Goal: Information Seeking & Learning: Learn about a topic

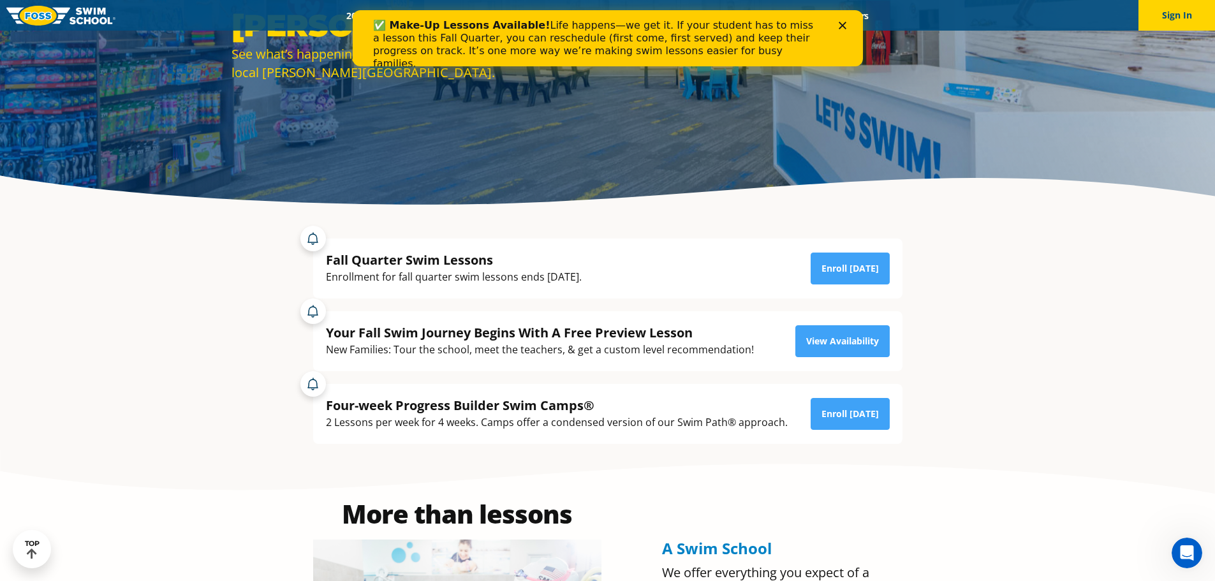
scroll to position [191, 0]
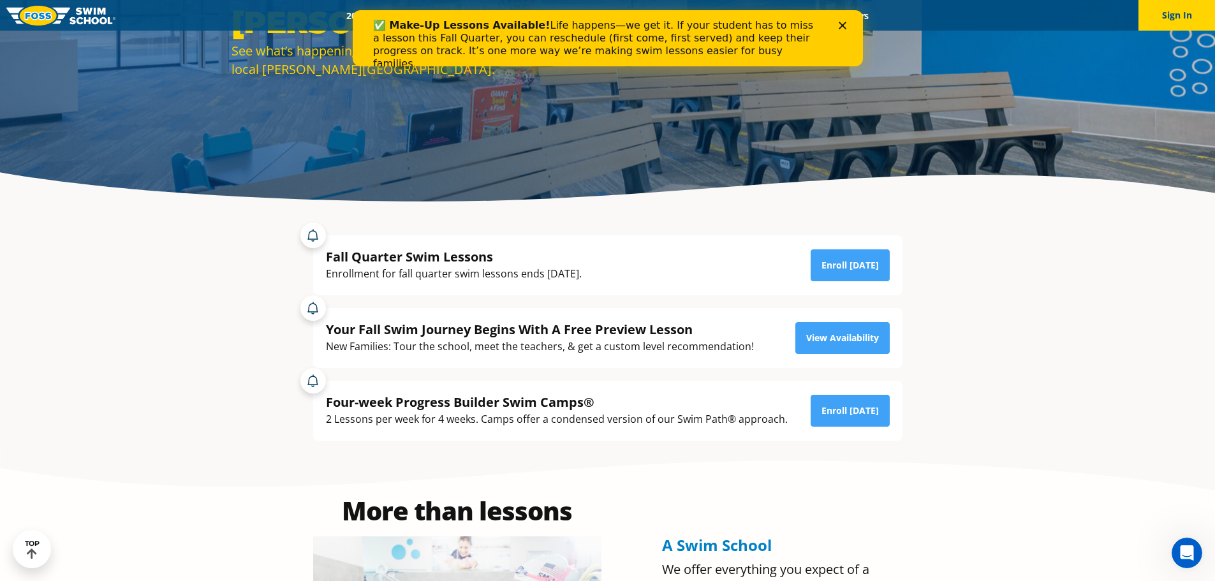
click at [406, 408] on div "Four-week Progress Builder Swim Camps®" at bounding box center [557, 402] width 462 height 17
click at [406, 404] on div "Four-week Progress Builder Swim Camps®" at bounding box center [557, 402] width 462 height 17
click at [428, 429] on div "Four-week Progress Builder Swim Camps® 2 Lessons per week for 4 weeks. Camps of…" at bounding box center [607, 411] width 589 height 60
click at [447, 423] on div "2 Lessons per week for 4 weeks. Camps offer a condensed version of our Swim Pat…" at bounding box center [557, 419] width 462 height 17
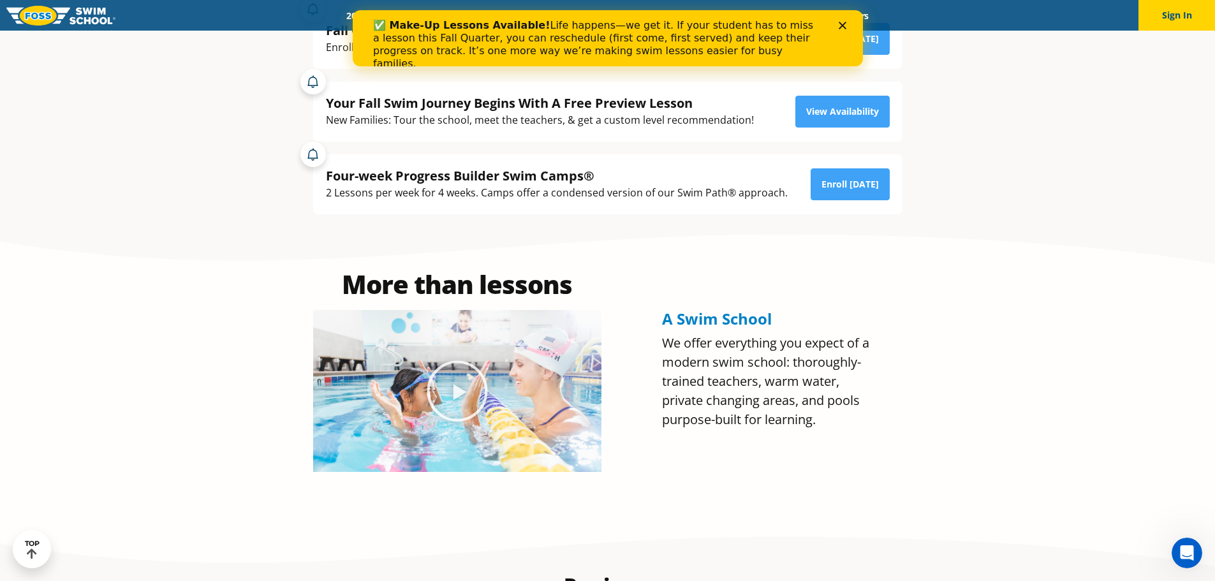
scroll to position [574, 0]
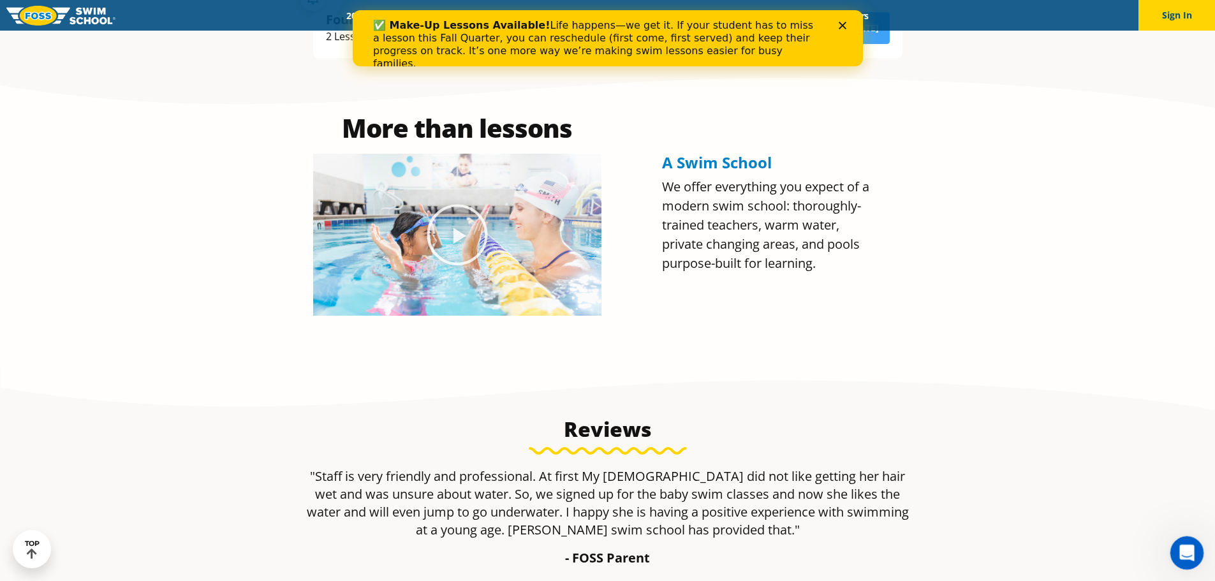
click at [1189, 547] on icon "Open Intercom Messenger" at bounding box center [1185, 551] width 21 height 21
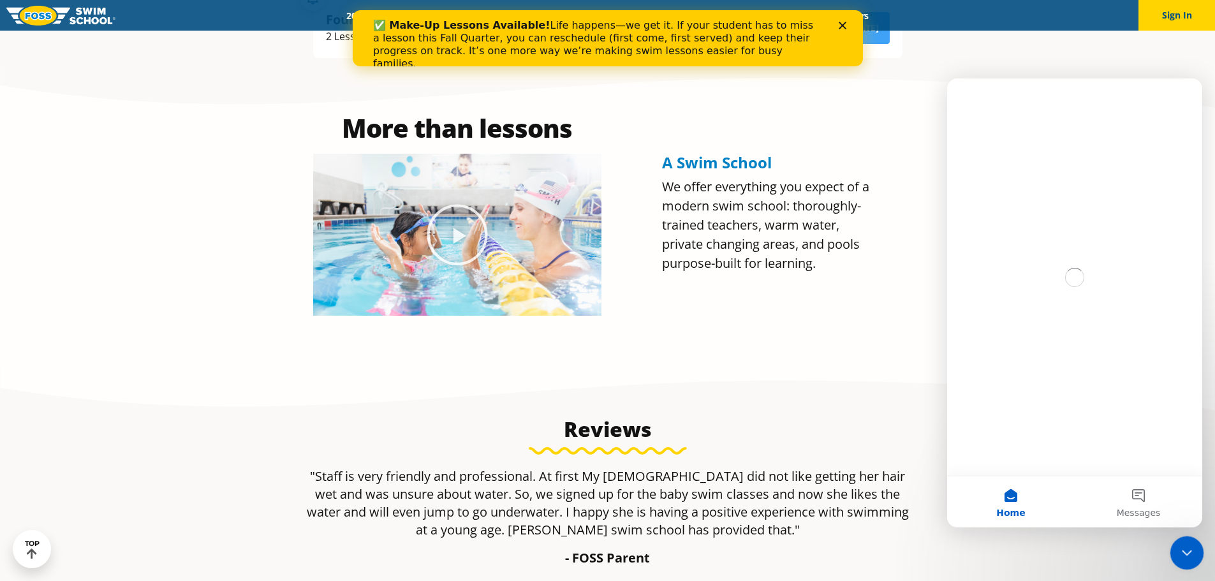
scroll to position [0, 0]
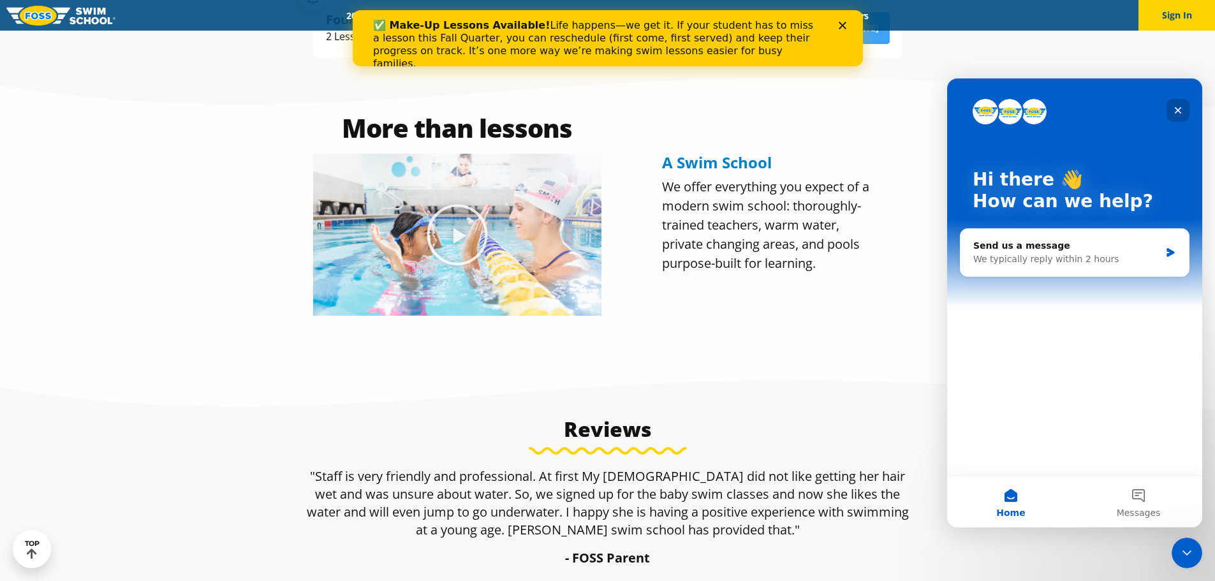
click at [1179, 108] on icon "Close" at bounding box center [1178, 110] width 10 height 10
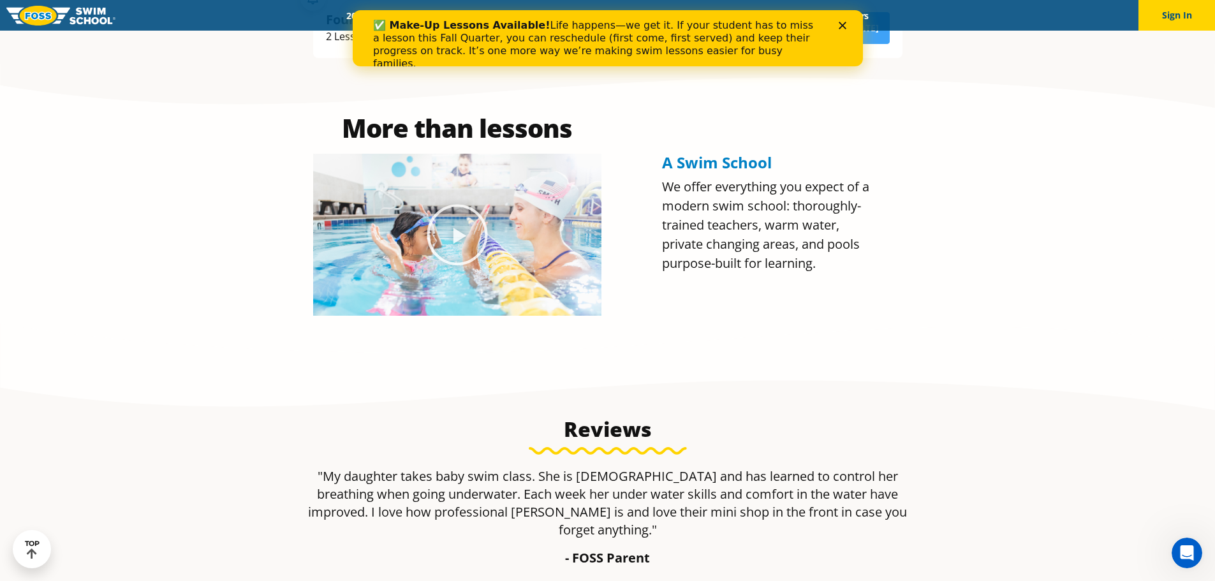
click at [843, 24] on polygon "Close" at bounding box center [842, 26] width 8 height 8
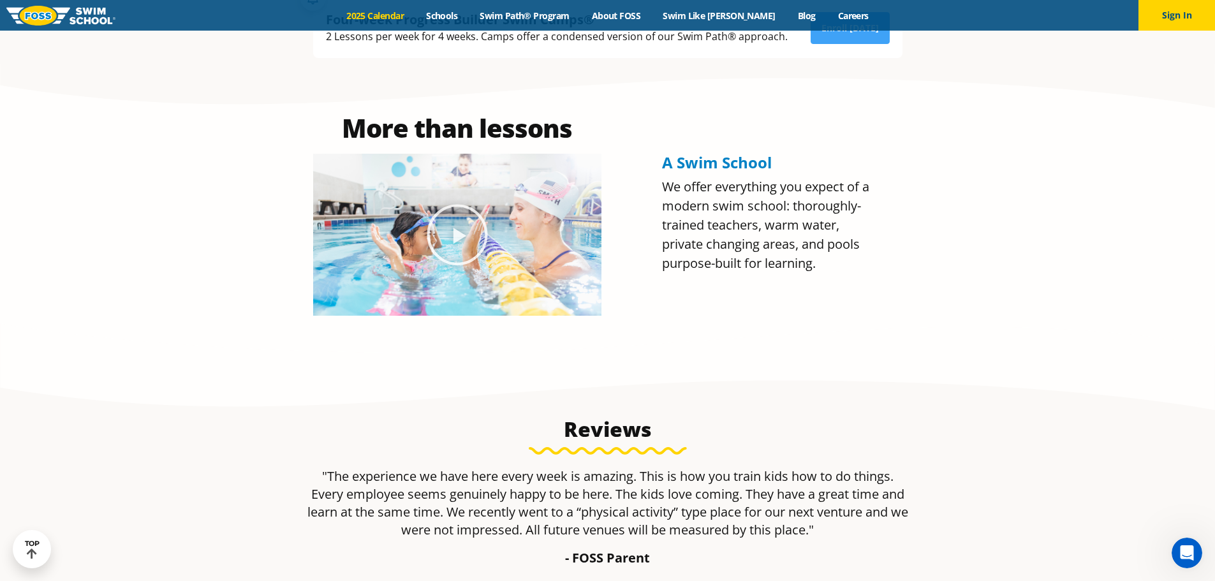
click at [390, 16] on link "2025 Calendar" at bounding box center [375, 16] width 80 height 12
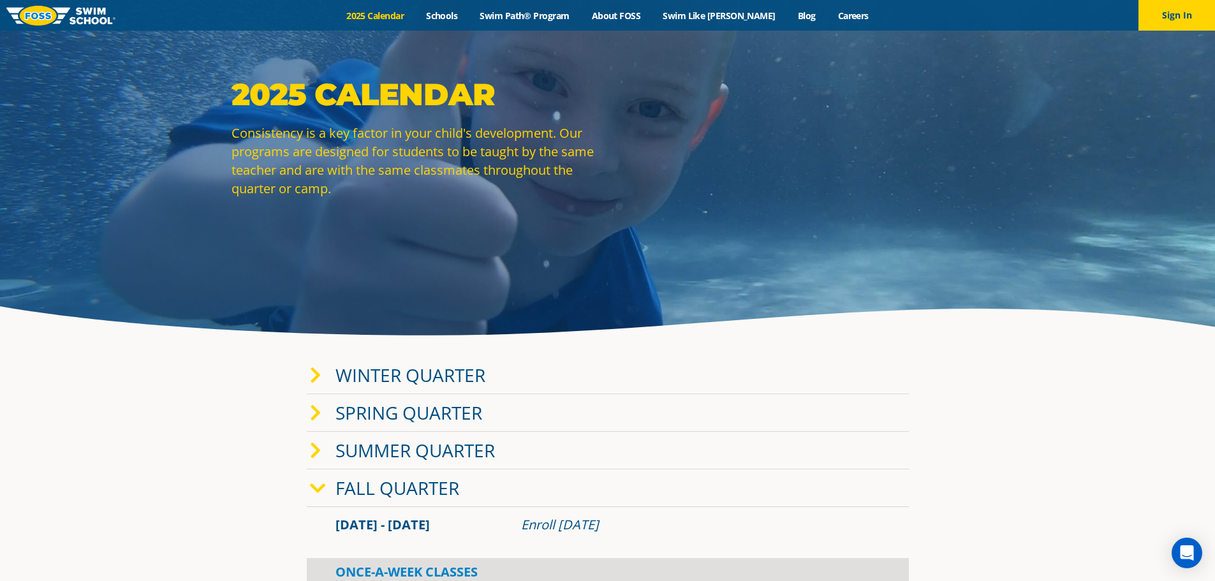
scroll to position [191, 0]
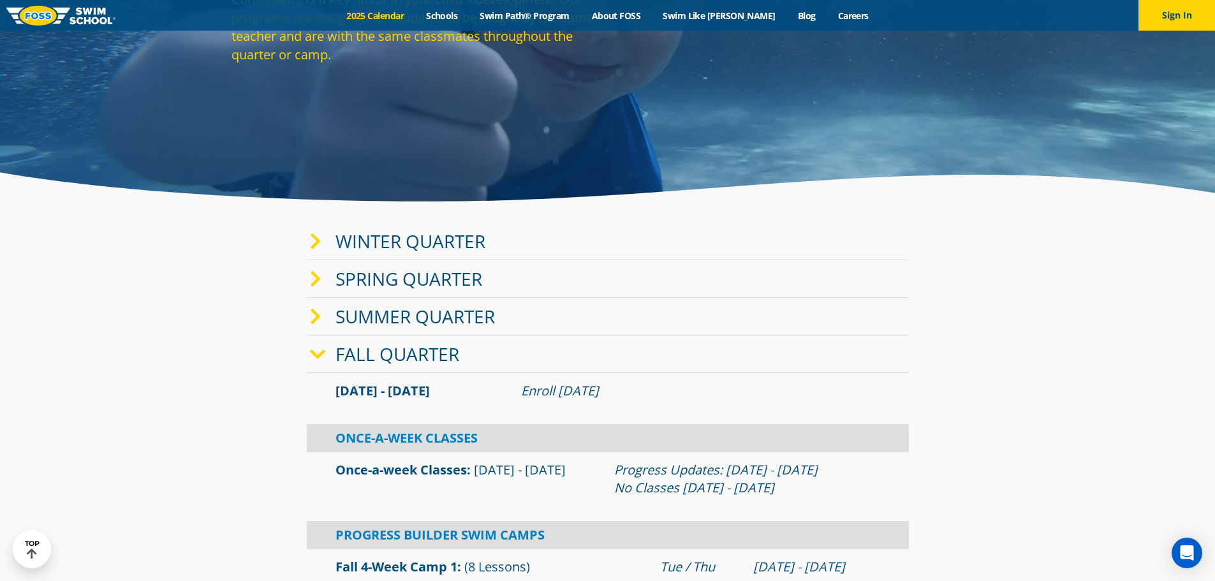
click at [386, 279] on link "Spring Quarter" at bounding box center [408, 279] width 147 height 24
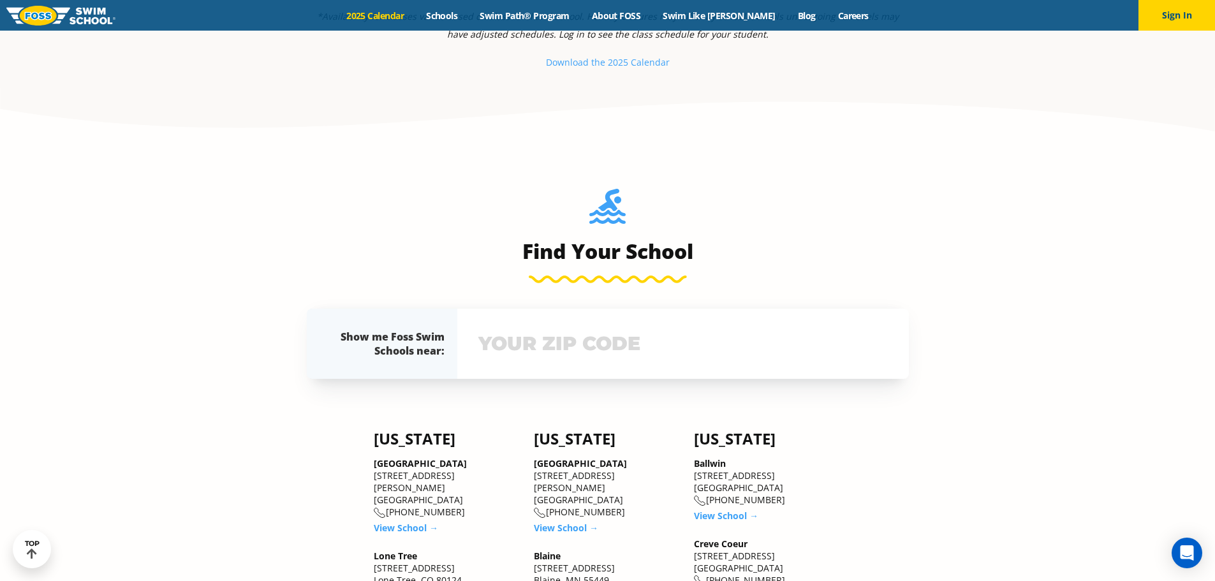
scroll to position [1276, 0]
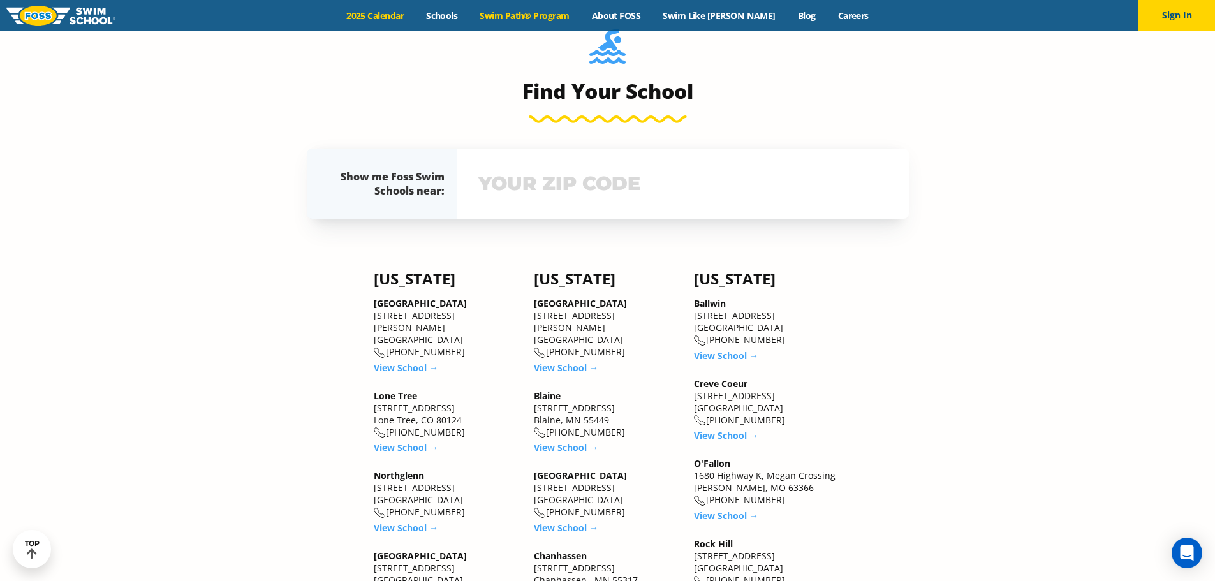
click at [548, 15] on link "Swim Path® Program" at bounding box center [525, 16] width 112 height 12
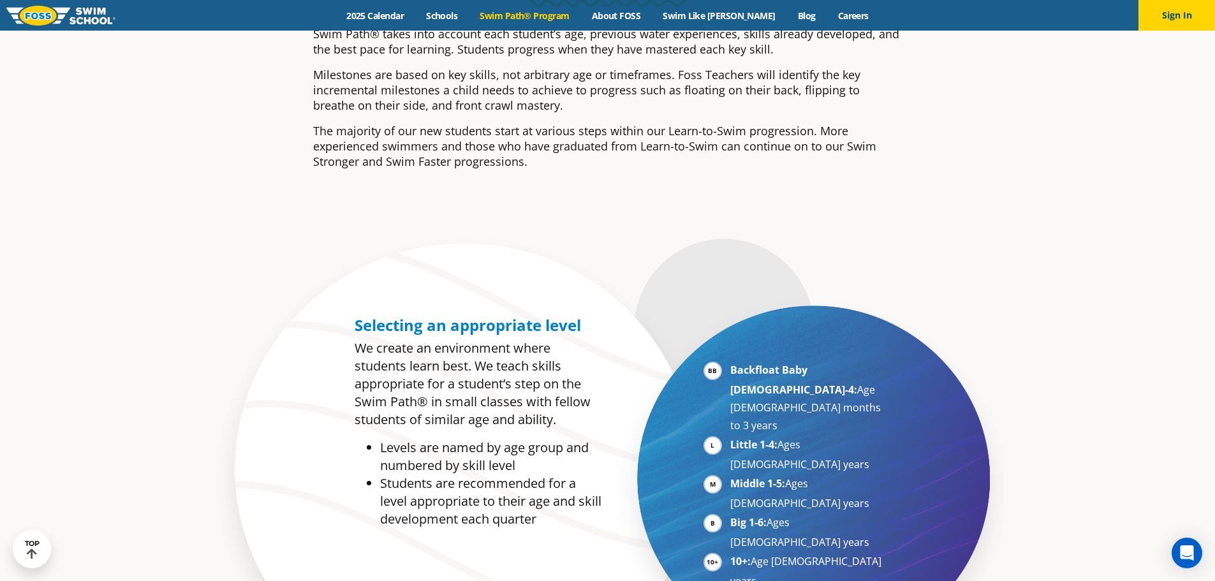
scroll to position [510, 0]
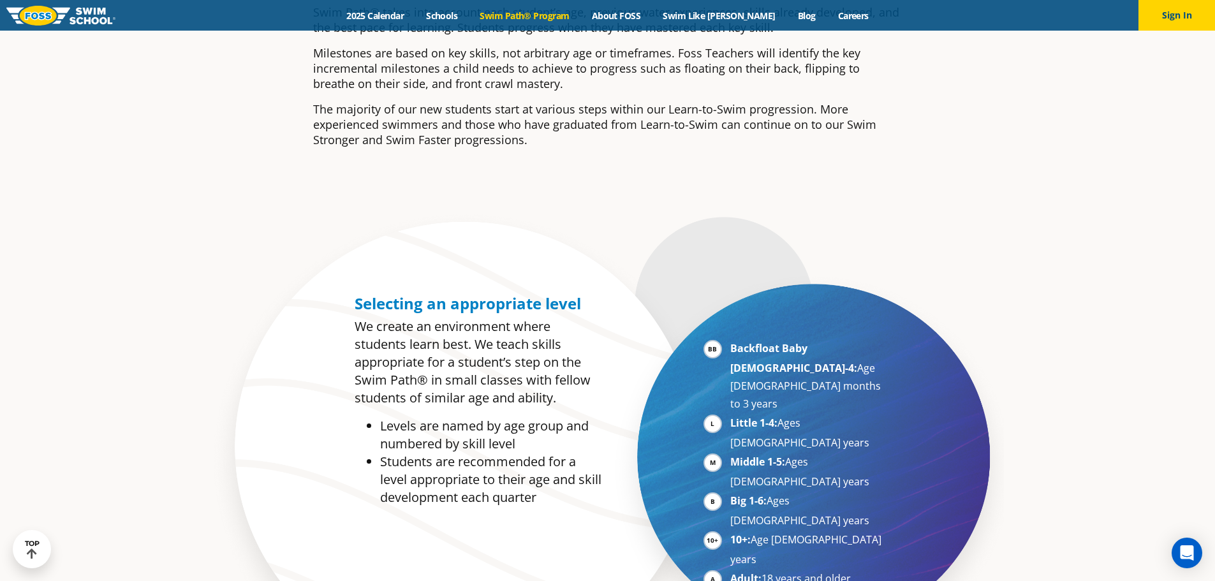
click at [730, 453] on li "Middle 1-5: Ages [DEMOGRAPHIC_DATA] years" at bounding box center [808, 472] width 156 height 38
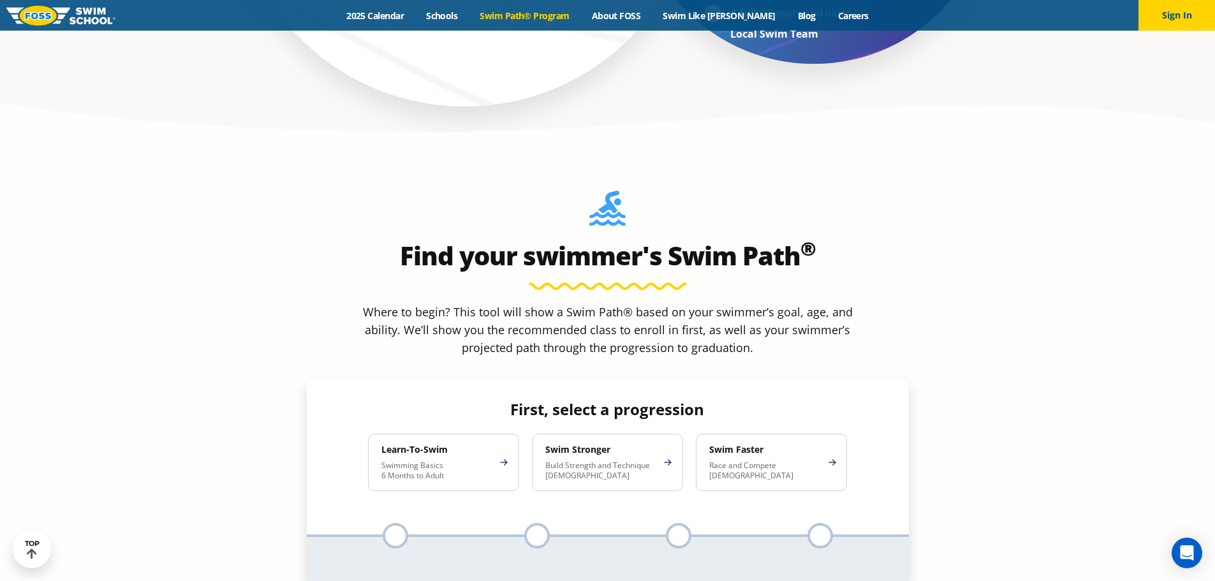
scroll to position [1084, 0]
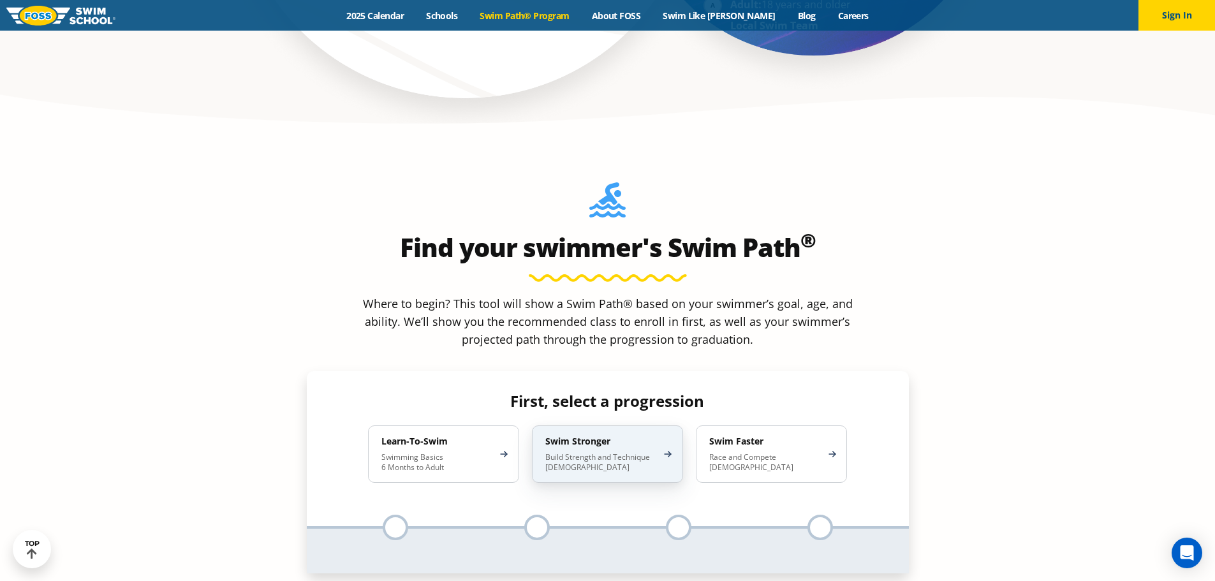
click at [619, 452] on p "Build Strength and Technique [DEMOGRAPHIC_DATA]" at bounding box center [601, 462] width 112 height 20
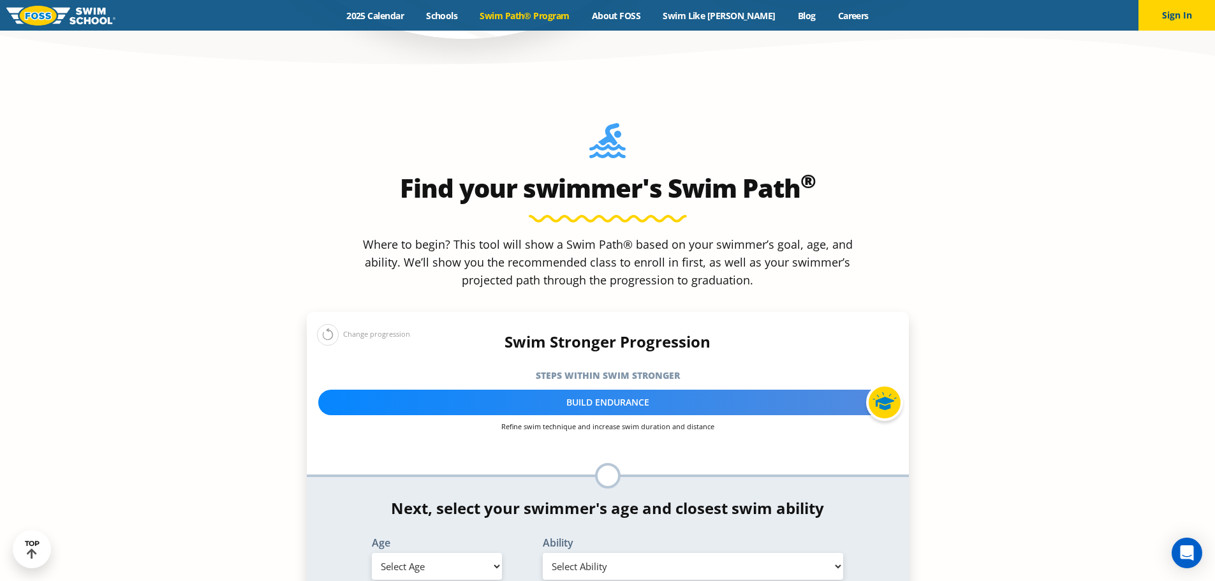
scroll to position [1212, 0]
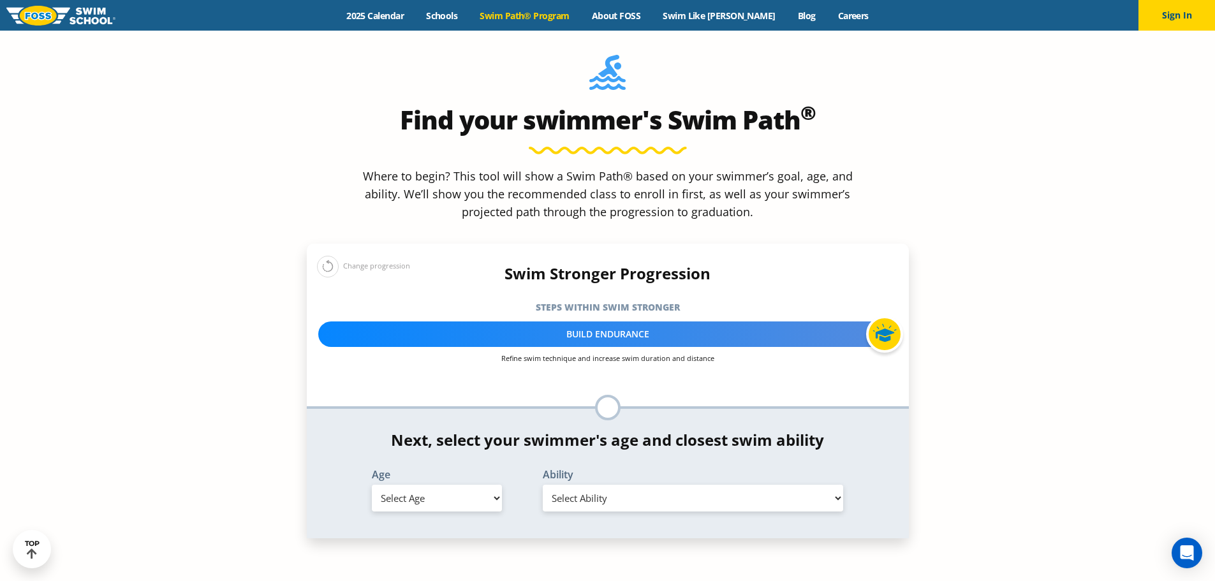
click at [496, 485] on select "Select Age [DEMOGRAPHIC_DATA] months - 1 year 1 year 2 years 3 years 4 years 5 …" at bounding box center [437, 498] width 130 height 27
select select "6-years"
click at [372, 485] on select "Select Age [DEMOGRAPHIC_DATA] months - 1 year 1 year 2 years 3 years 4 years 5 …" at bounding box center [437, 498] width 130 height 27
click at [756, 485] on select "Select Ability First in-water experience When in the water, reliant on a life j…" at bounding box center [693, 498] width 301 height 27
select select "6-years-when-in-the-water-reliant-on-a-life-jacket-or-floatation-device"
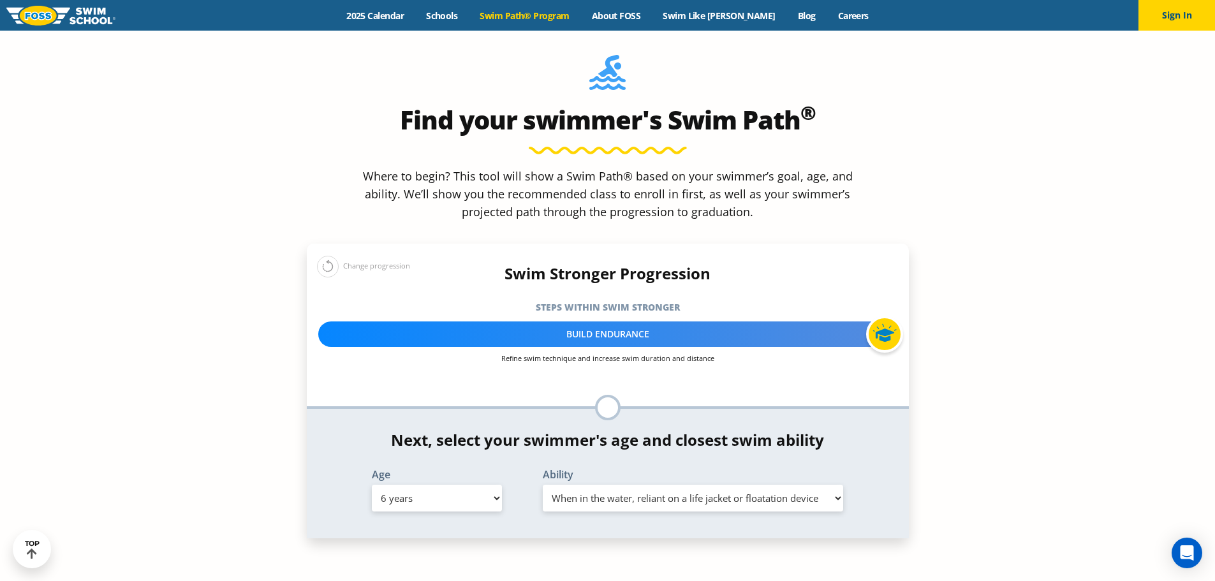
click at [543, 485] on select "Select Ability First in-water experience When in the water, reliant on a life j…" at bounding box center [693, 498] width 301 height 27
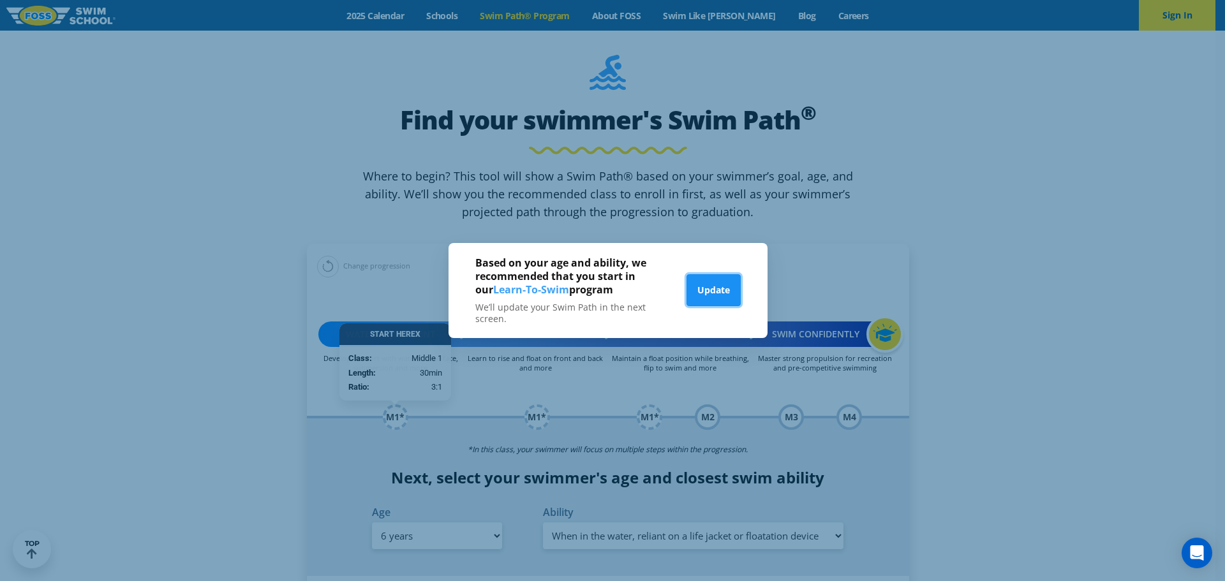
click at [712, 291] on button "Update" at bounding box center [713, 290] width 54 height 32
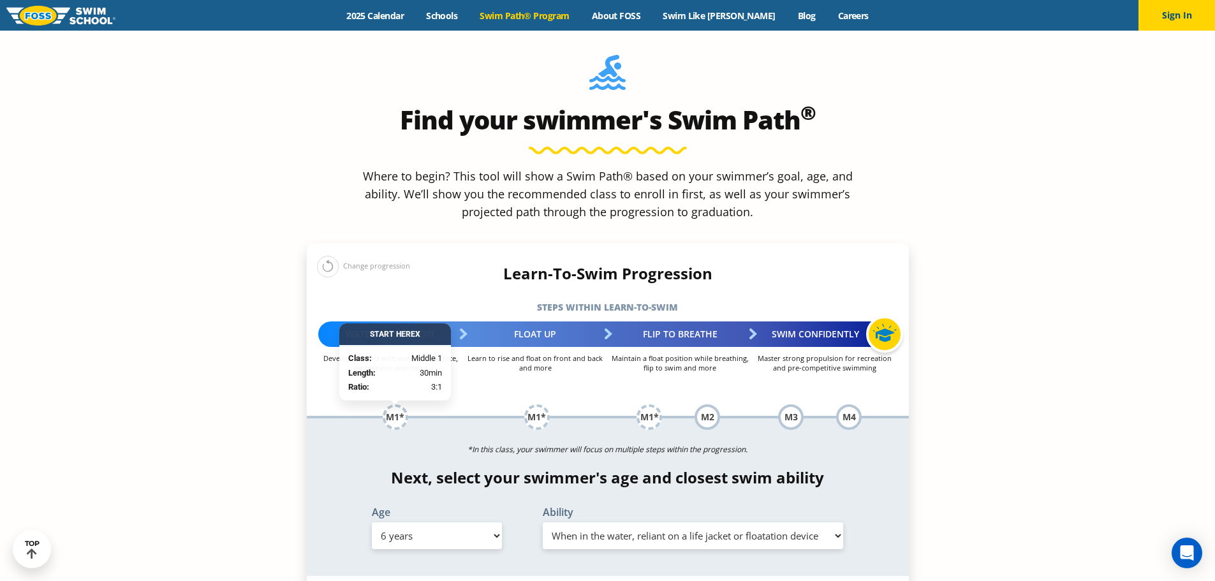
click at [394, 323] on div "Start Here X" at bounding box center [395, 334] width 112 height 22
